Goal: Information Seeking & Learning: Learn about a topic

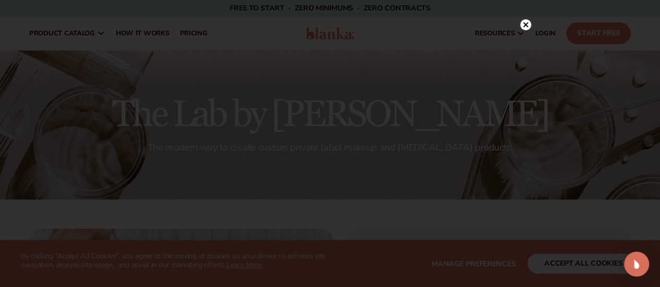
click at [559, 268] on div at bounding box center [330, 143] width 660 height 287
click at [522, 16] on icon at bounding box center [519, 14] width 5 height 5
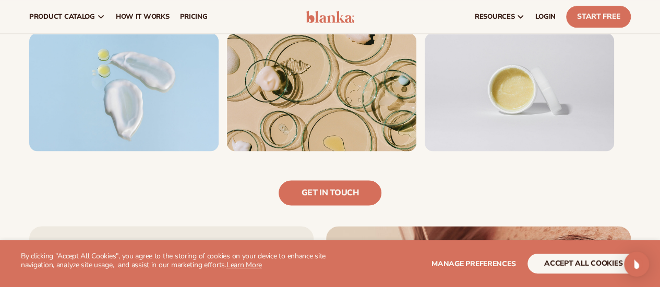
scroll to position [685, 0]
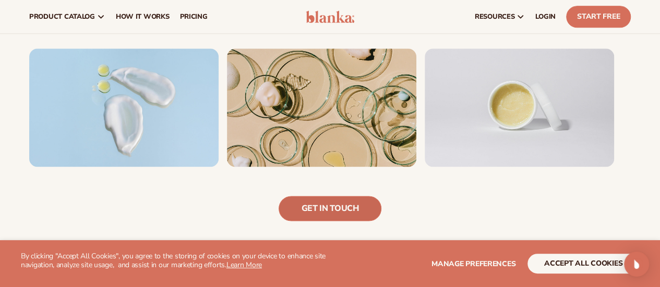
click at [331, 210] on link "Get in touch" at bounding box center [329, 208] width 102 height 25
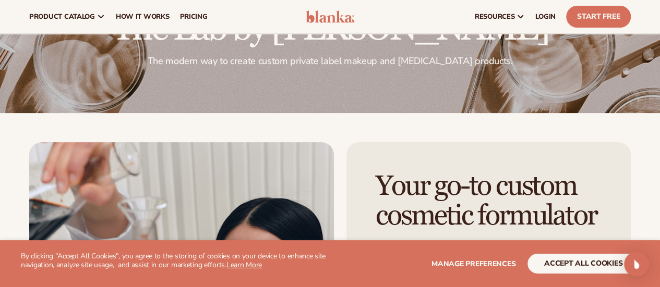
scroll to position [59, 0]
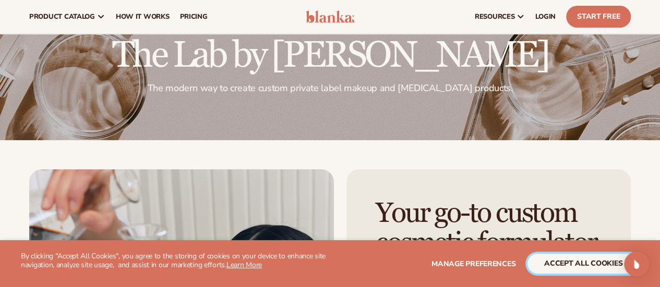
click at [567, 273] on button "accept all cookies" at bounding box center [583, 264] width 112 height 20
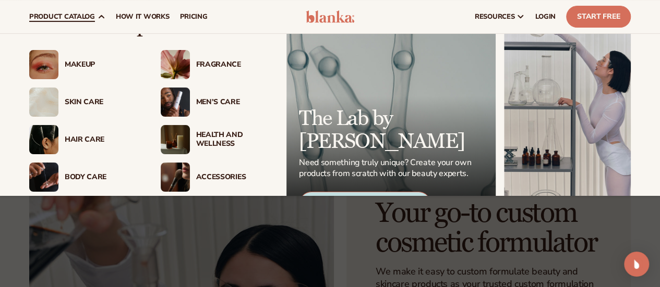
scroll to position [31, 0]
click at [50, 68] on img at bounding box center [43, 65] width 29 height 29
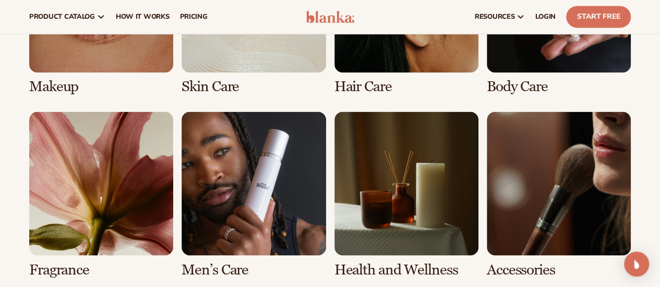
scroll to position [849, 0]
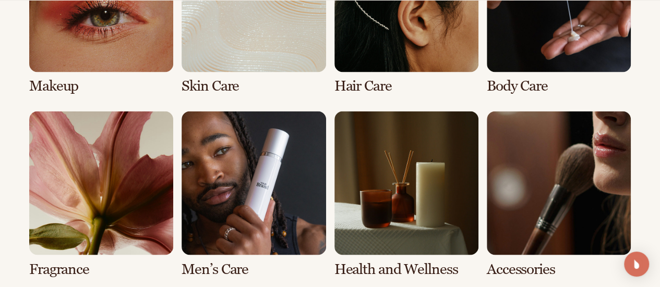
click at [60, 72] on link "1 / 8" at bounding box center [101, 11] width 144 height 166
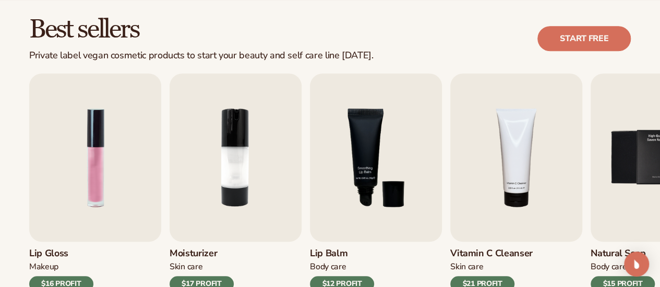
scroll to position [294, 0]
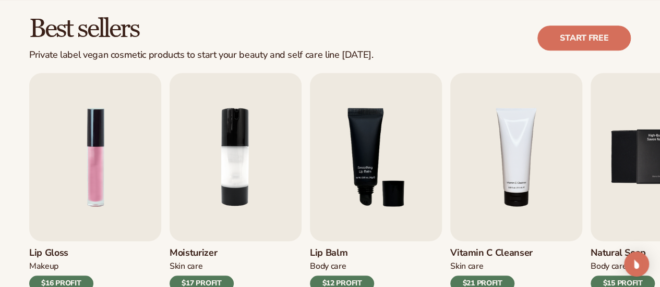
click at [115, 210] on img "1 / 9" at bounding box center [95, 157] width 132 height 168
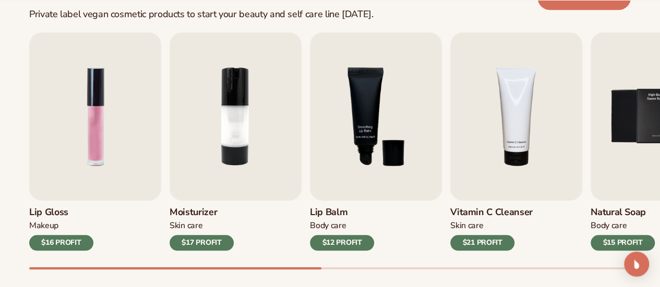
scroll to position [335, 0]
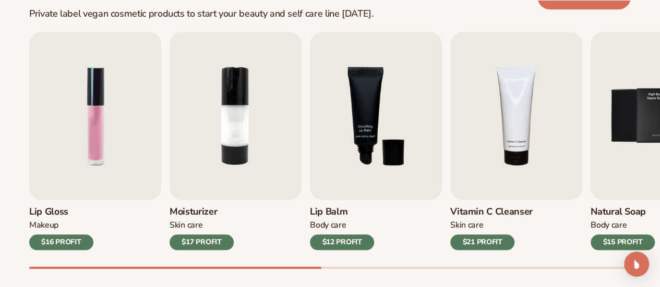
click at [82, 205] on div "Lip Gloss Makeup $16 PROFIT" at bounding box center [95, 225] width 132 height 50
click at [41, 227] on div "Makeup" at bounding box center [61, 225] width 64 height 11
click at [55, 239] on div "$16 PROFIT" at bounding box center [61, 243] width 64 height 16
click at [77, 111] on img "1 / 9" at bounding box center [95, 116] width 132 height 168
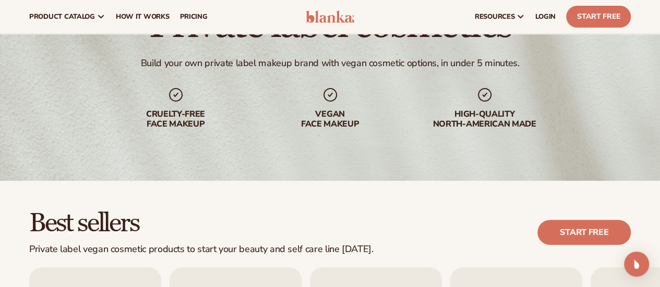
scroll to position [77, 0]
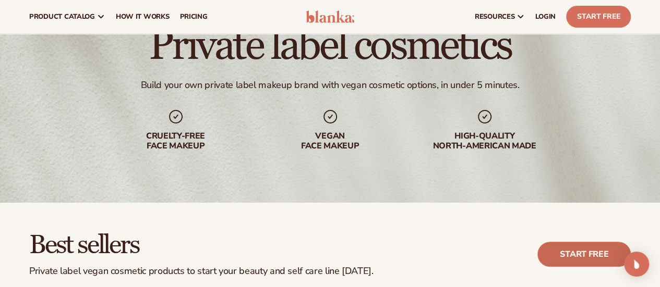
click at [576, 251] on link "Start free" at bounding box center [583, 254] width 93 height 25
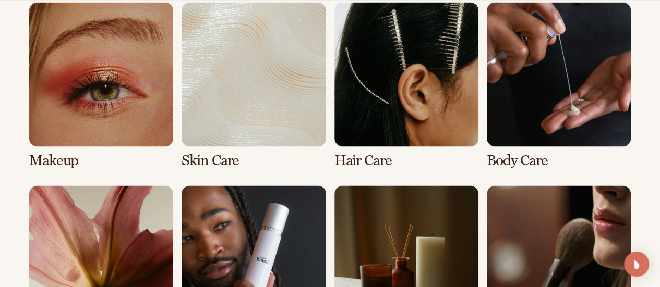
scroll to position [800, 0]
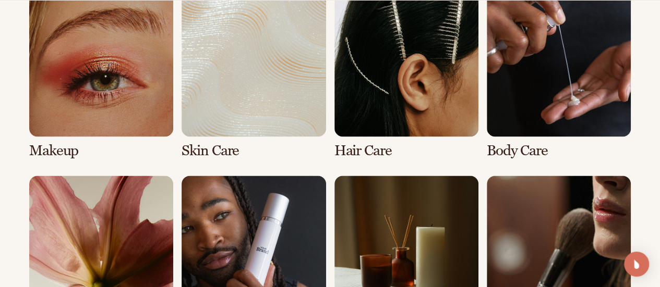
click at [249, 98] on link "2 / 8" at bounding box center [253, 75] width 144 height 166
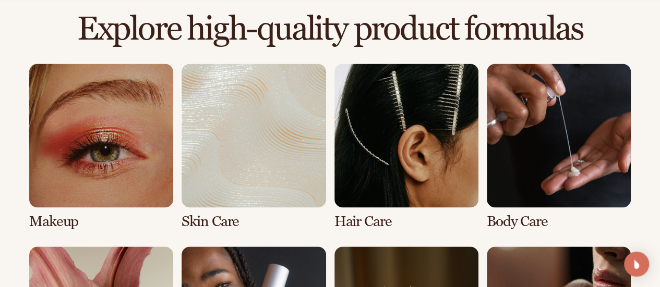
scroll to position [757, 0]
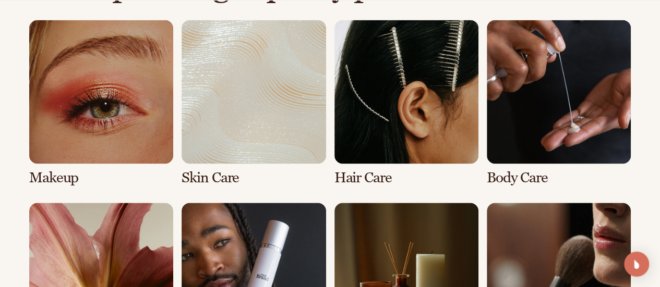
click at [358, 148] on link "3 / 8" at bounding box center [406, 103] width 144 height 166
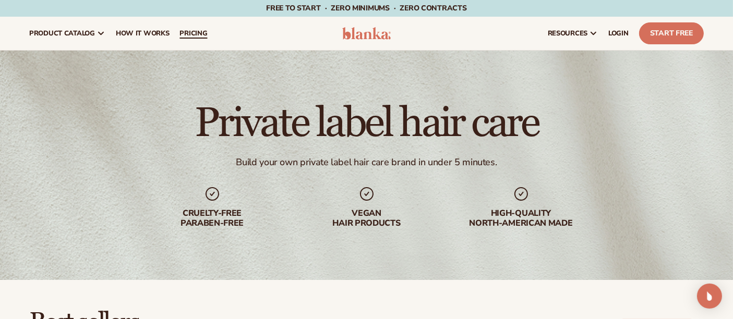
click at [195, 40] on link "pricing" at bounding box center [193, 33] width 38 height 33
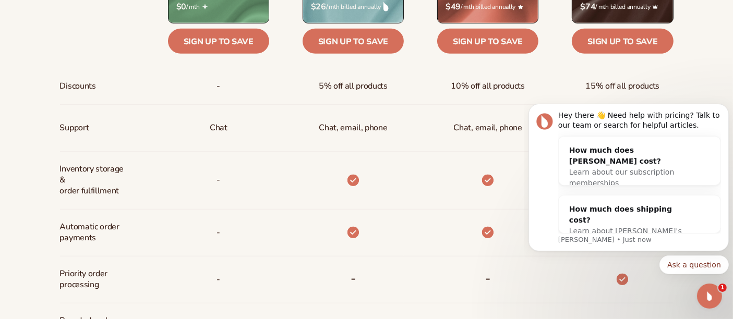
drag, startPoint x: 741, startPoint y: 40, endPoint x: 172, endPoint y: 8, distance: 569.9
click at [723, 107] on icon "Dismiss notification" at bounding box center [725, 106] width 6 height 6
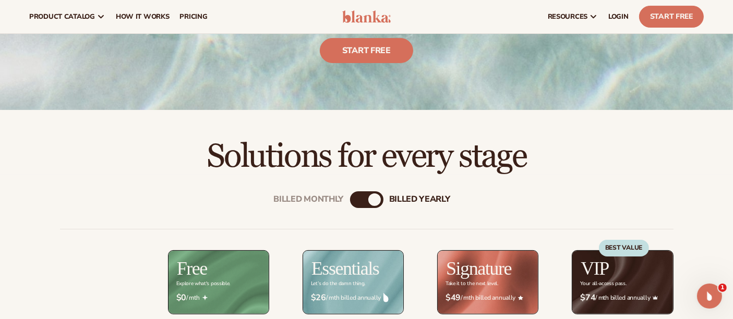
scroll to position [154, 0]
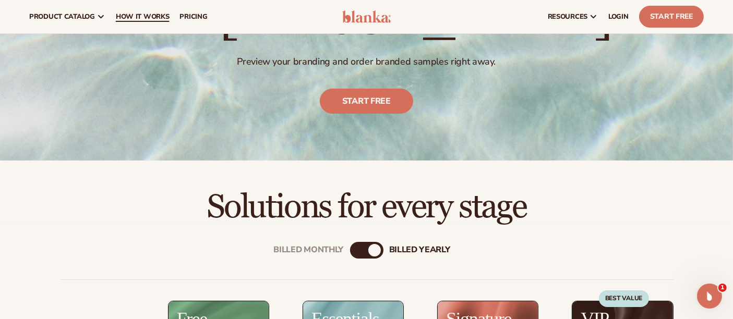
click at [125, 13] on span "How It Works" at bounding box center [143, 17] width 54 height 8
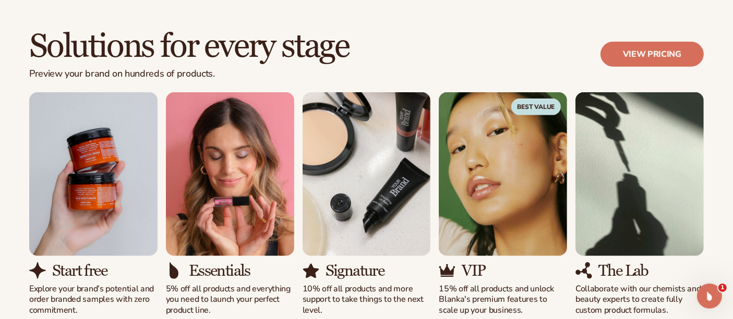
scroll to position [639, 0]
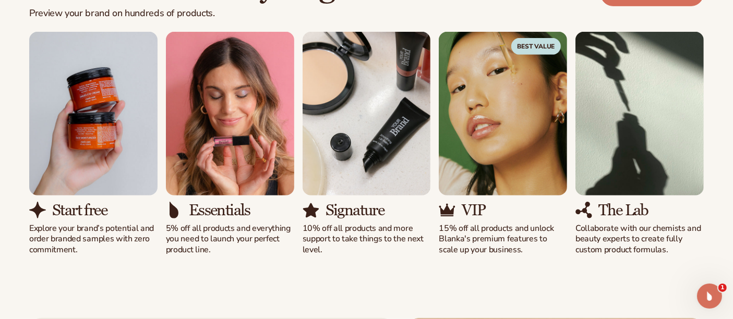
drag, startPoint x: 741, startPoint y: 31, endPoint x: 711, endPoint y: 105, distance: 79.8
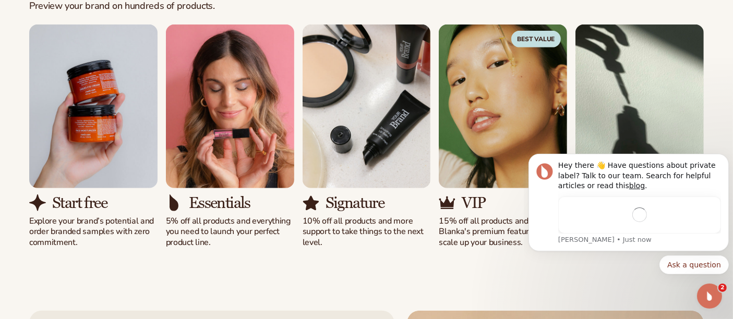
scroll to position [0, 0]
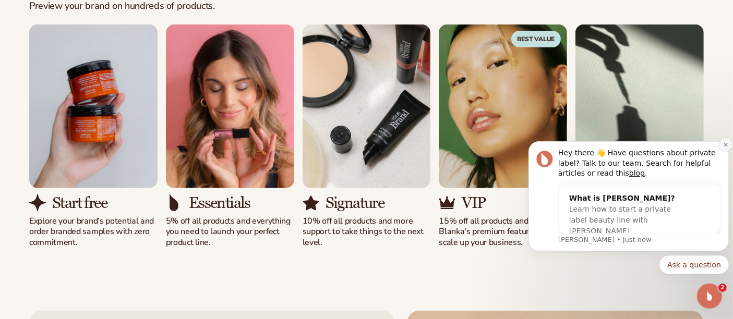
click at [725, 144] on icon "Dismiss notification" at bounding box center [725, 144] width 4 height 4
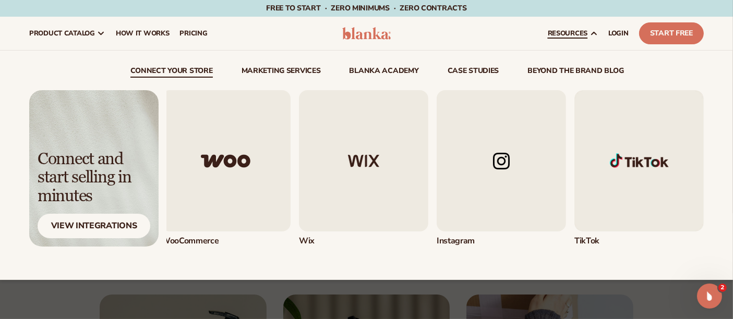
click at [294, 75] on link "Marketing services" at bounding box center [280, 72] width 79 height 10
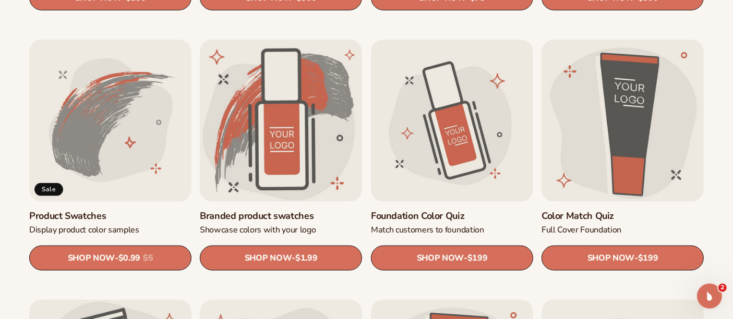
scroll to position [584, 0]
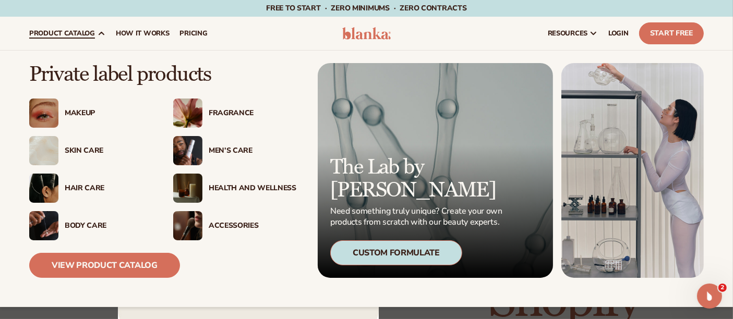
click at [91, 37] on span "product catalog" at bounding box center [62, 33] width 66 height 8
click at [35, 115] on img at bounding box center [43, 113] width 29 height 29
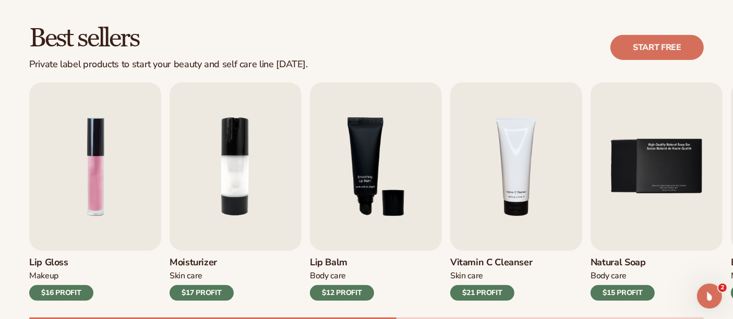
scroll to position [296, 0]
